Goal: Information Seeking & Learning: Understand process/instructions

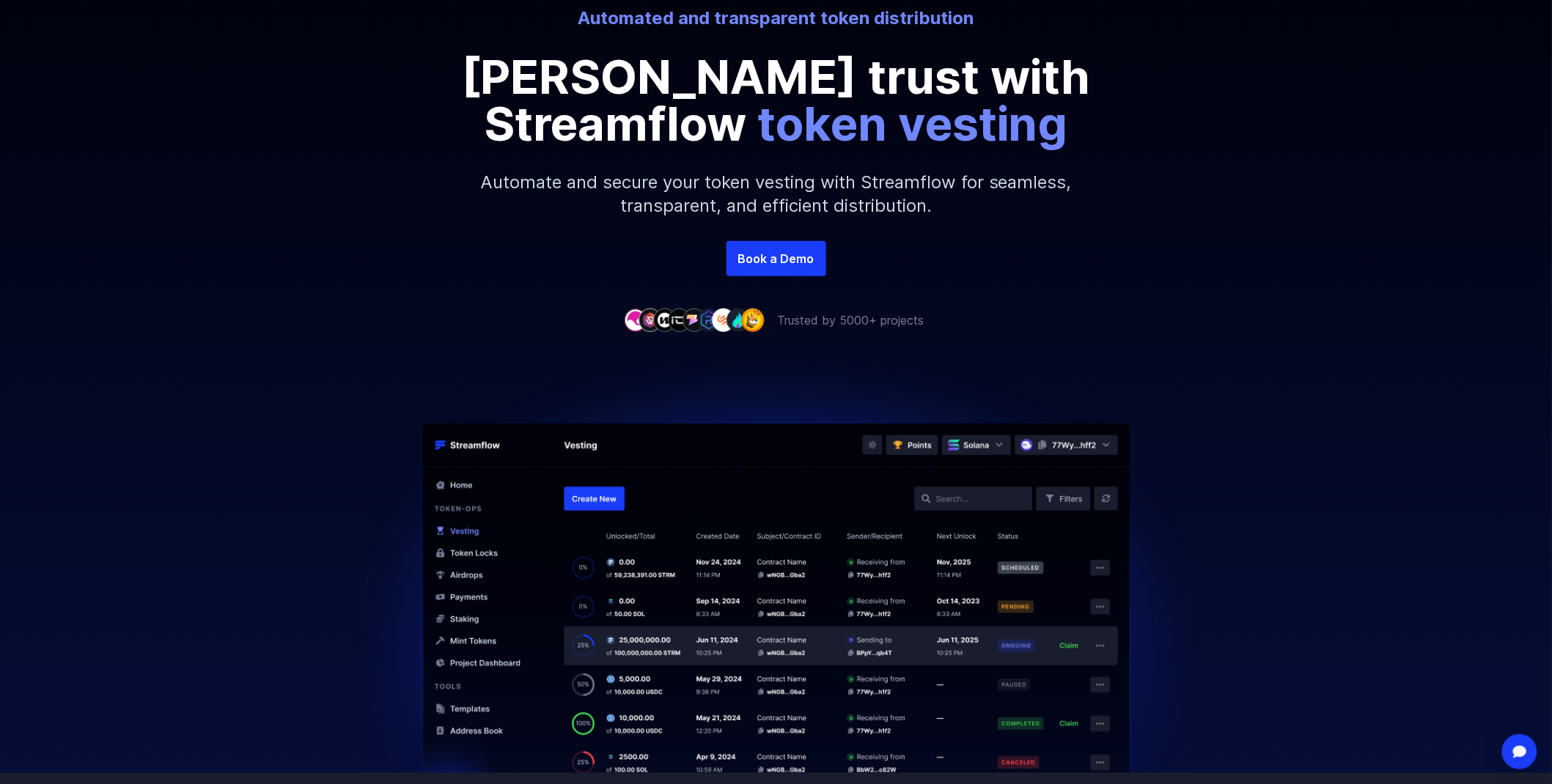
scroll to position [220, 0]
